Goal: Information Seeking & Learning: Check status

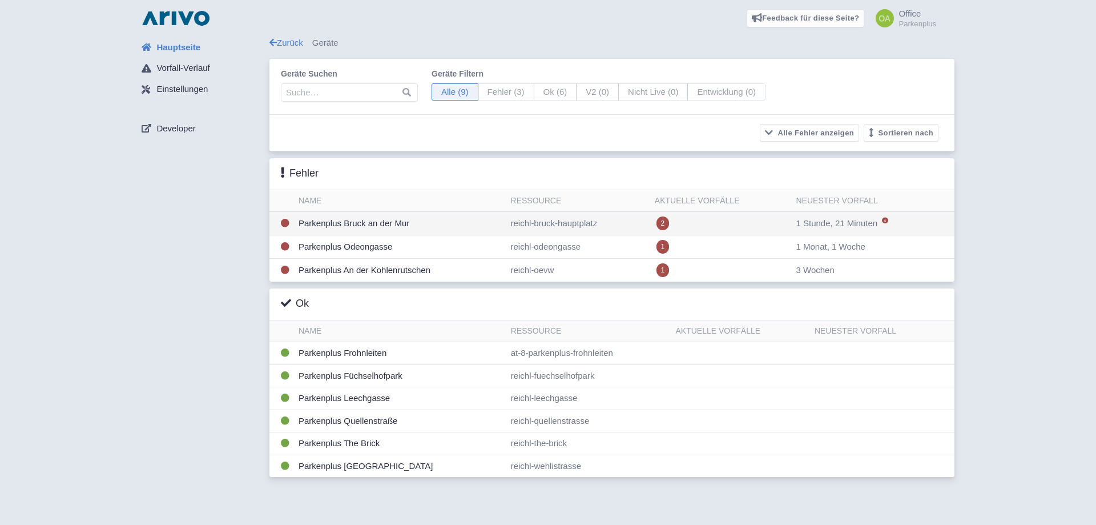
click at [461, 223] on td "Parkenplus [PERSON_NAME] an der Mur" at bounding box center [400, 223] width 212 height 23
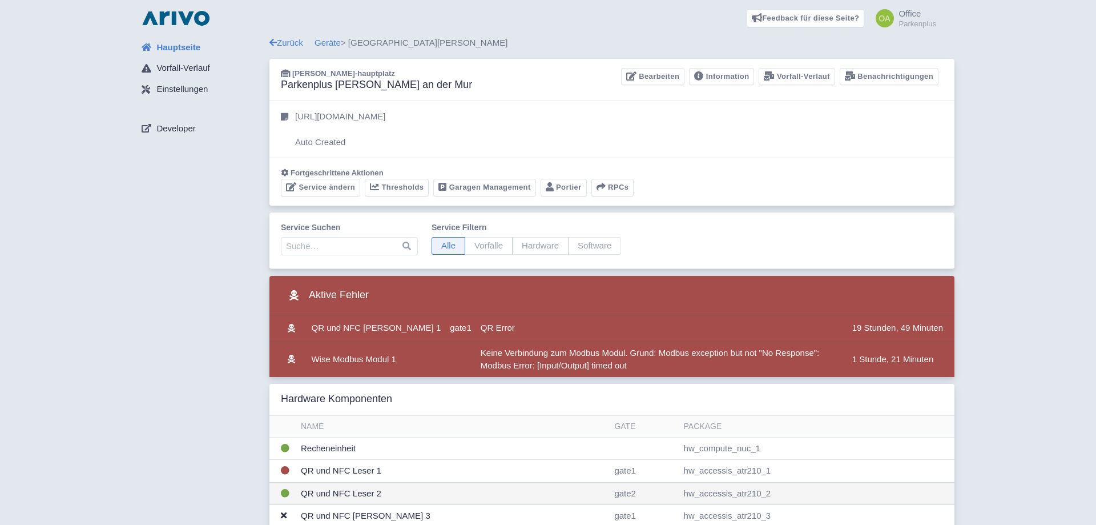
drag, startPoint x: 446, startPoint y: 60, endPoint x: 893, endPoint y: 498, distance: 625.3
click at [160, 41] on link "Hauptseite" at bounding box center [200, 48] width 137 height 22
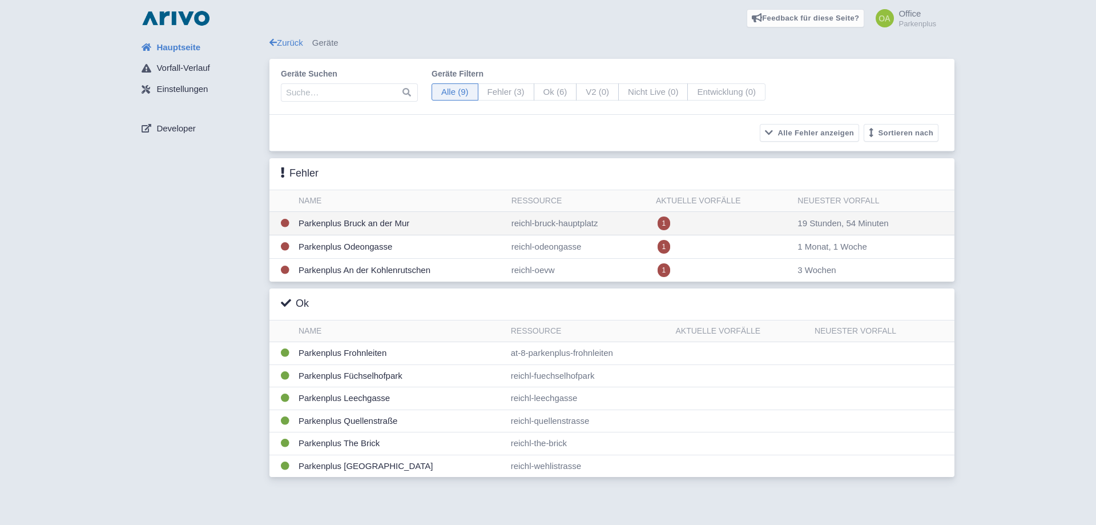
click at [627, 226] on td "[PERSON_NAME]-hauptplatz" at bounding box center [579, 223] width 144 height 23
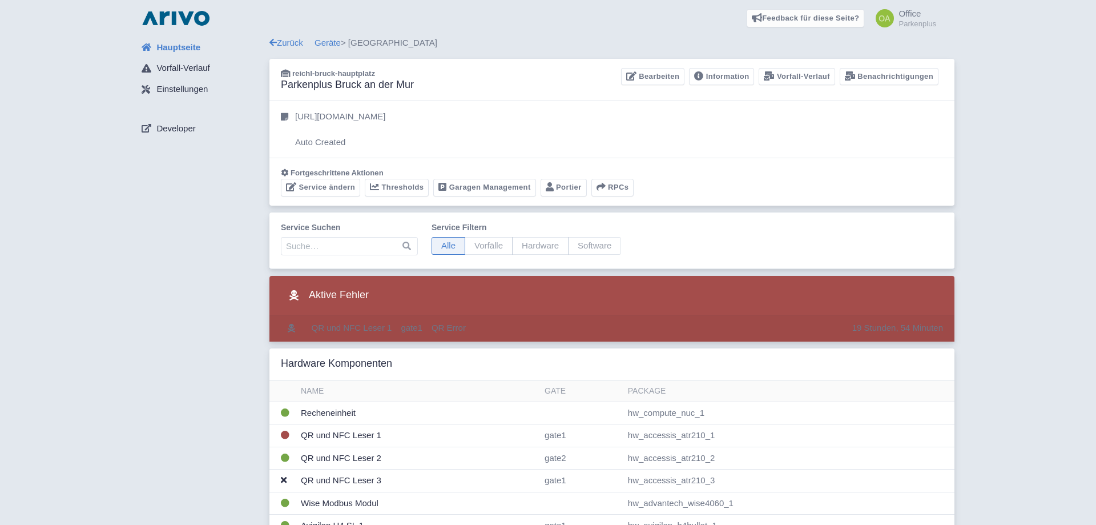
click at [789, 329] on td "QR Error" at bounding box center [637, 328] width 421 height 26
